Goal: Find specific page/section: Find specific page/section

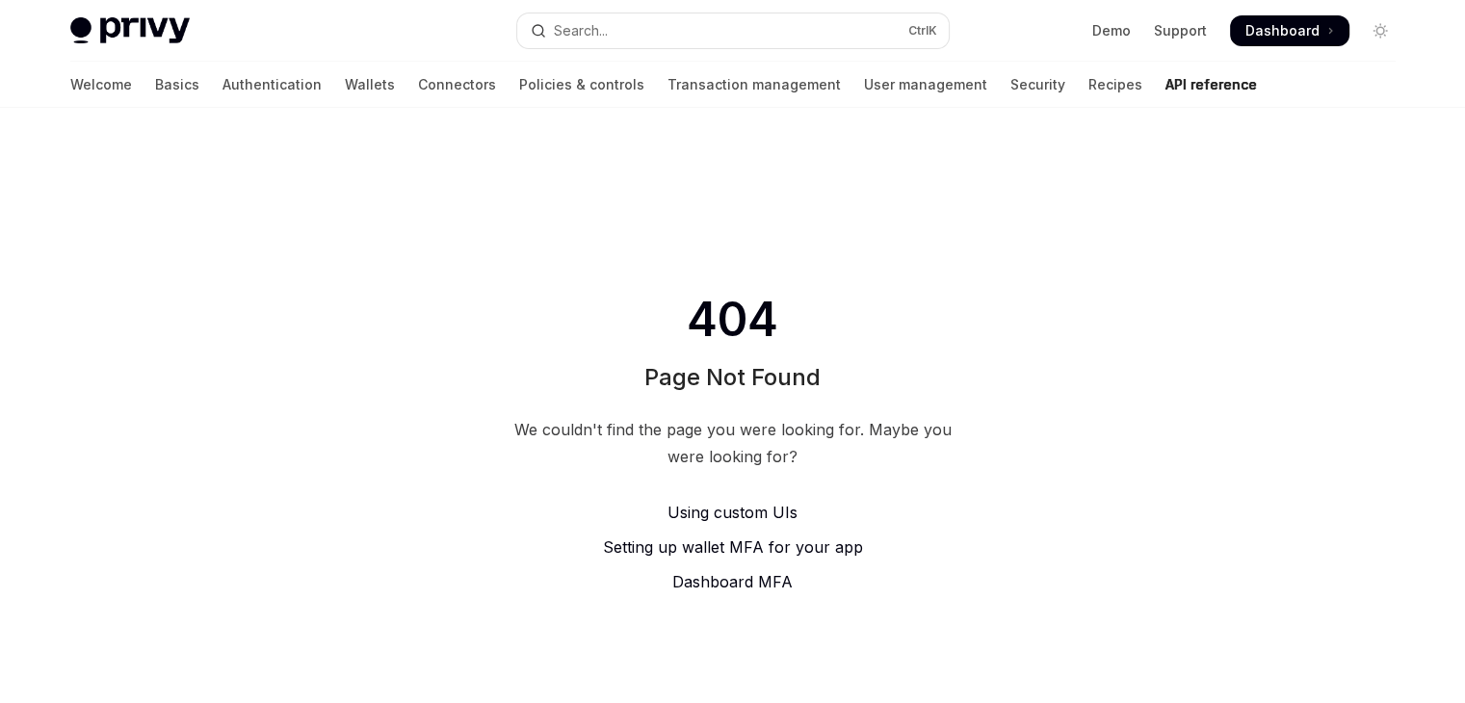
type textarea "*"
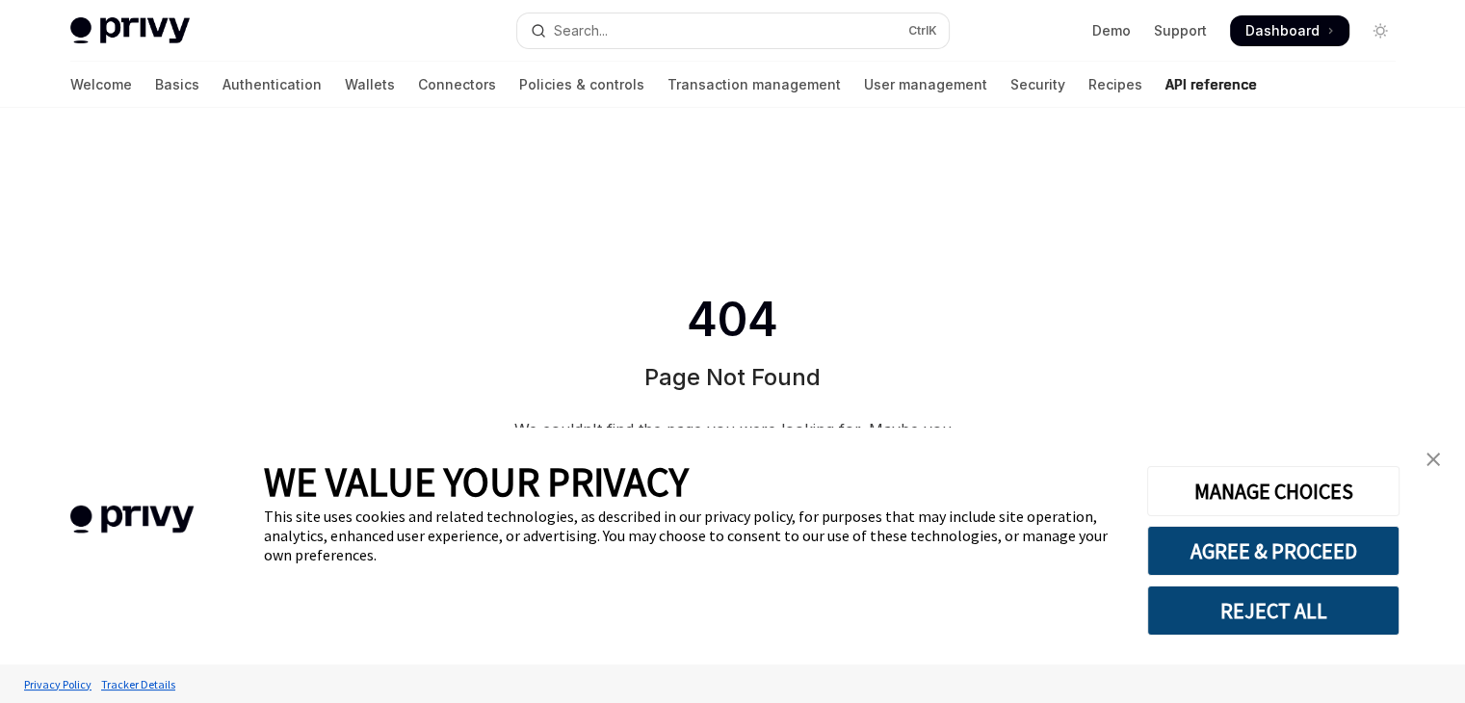
click at [888, 306] on div "404 Page Not Found We couldn't find the page you were looking for. Maybe you we…" at bounding box center [733, 381] width 455 height 177
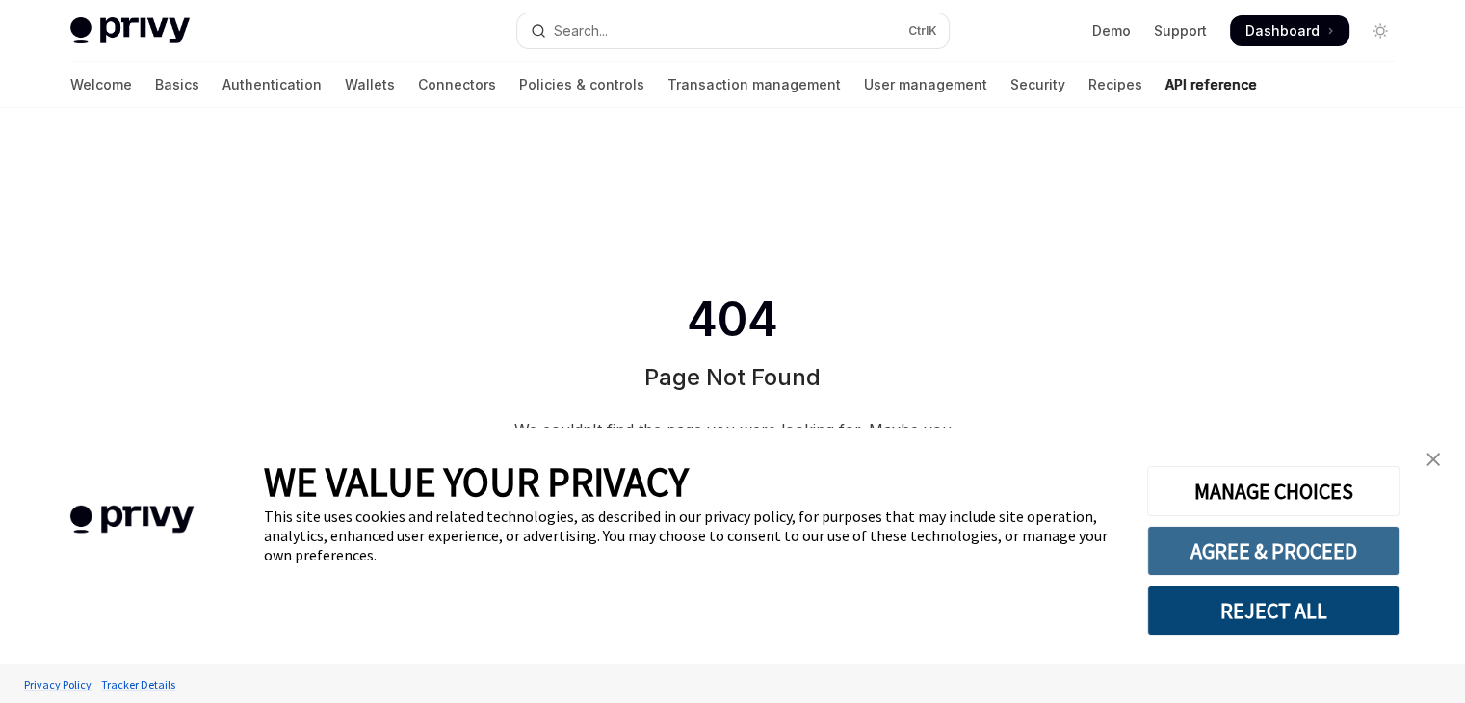
click at [1281, 555] on button "AGREE & PROCEED" at bounding box center [1273, 551] width 252 height 50
